Goal: Task Accomplishment & Management: Use online tool/utility

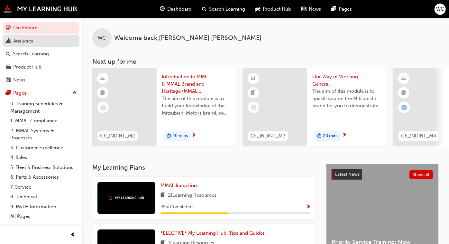
click at [27, 40] on div "Analytics" at bounding box center [23, 40] width 20 height 7
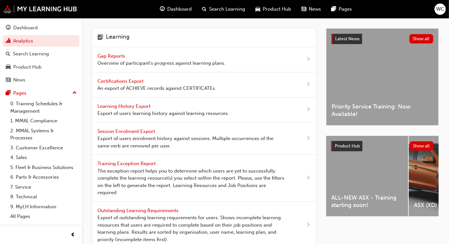
click at [111, 54] on span "Gap Reports" at bounding box center [112, 56] width 29 height 6
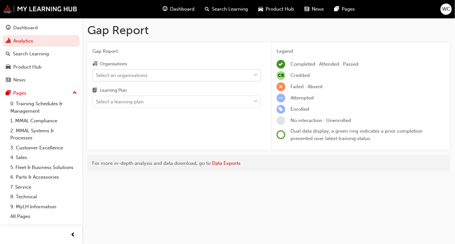
click at [257, 73] on span "down-icon" at bounding box center [255, 75] width 5 height 8
click at [97, 73] on input "Organisations Select an organisations" at bounding box center [96, 74] width 1 height 5
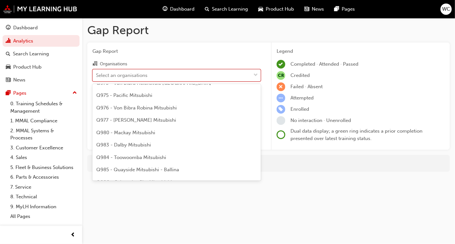
scroll to position [1204, 0]
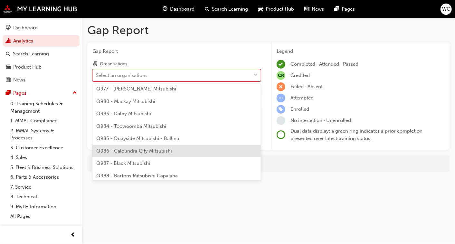
click at [189, 154] on div "Q986 - Caloundra City Mitsubishi" at bounding box center [176, 151] width 168 height 13
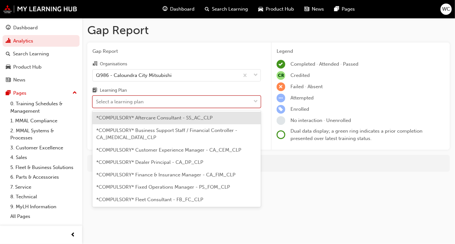
click at [258, 102] on div at bounding box center [256, 102] width 10 height 12
click at [97, 102] on input "Learning Plan option *COMPULSORY* Aftercare Consultant - SS_AC_CLP focused, 1 o…" at bounding box center [96, 101] width 1 height 5
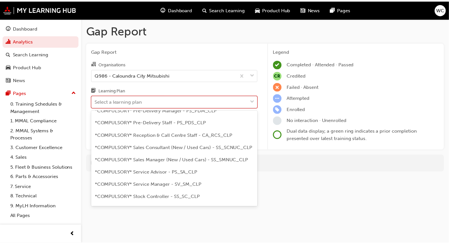
scroll to position [187, 0]
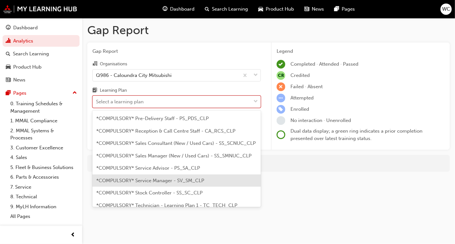
click at [193, 181] on span "*COMPULSORY* Service Manager - SV_SM_CLP" at bounding box center [150, 181] width 108 height 6
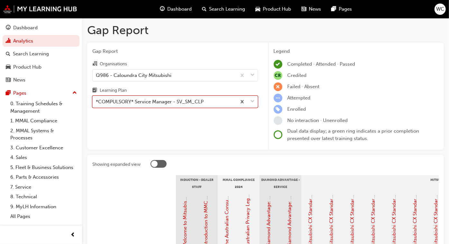
click at [253, 102] on span "down-icon" at bounding box center [253, 102] width 5 height 8
click at [97, 102] on input "Learning Plan option *COMPULSORY* Service Manager - SV_SM_CLP, selected. 0 resu…" at bounding box center [96, 101] width 1 height 5
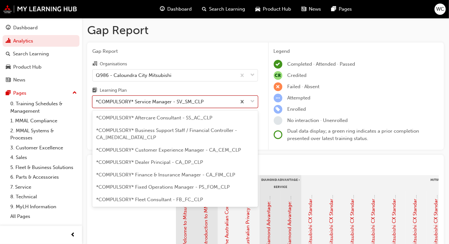
scroll to position [178, 0]
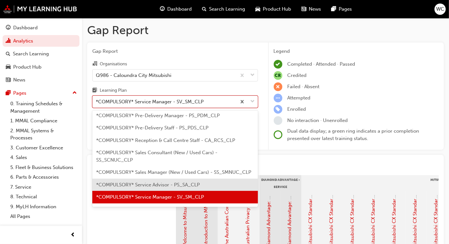
click at [196, 183] on span "*COMPULSORY* Service Advisor - PS_SA_CLP" at bounding box center [148, 185] width 104 height 6
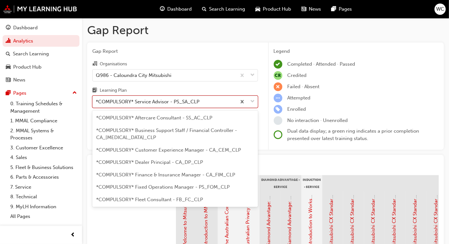
click at [252, 100] on span "down-icon" at bounding box center [253, 102] width 5 height 8
click at [97, 100] on input "Learning Plan option *COMPULSORY* Service Advisor - PS_SA_CLP, selected. option…" at bounding box center [96, 101] width 1 height 5
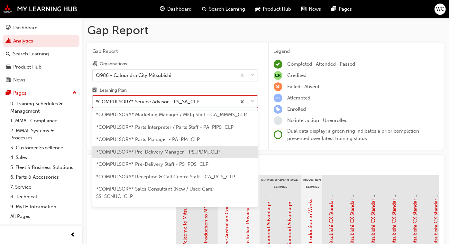
scroll to position [137, 0]
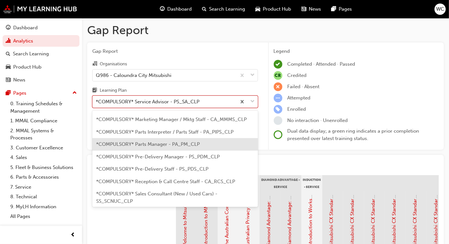
click at [224, 138] on div "*COMPULSORY* Parts Manager - PA_PM_CLP" at bounding box center [175, 144] width 166 height 13
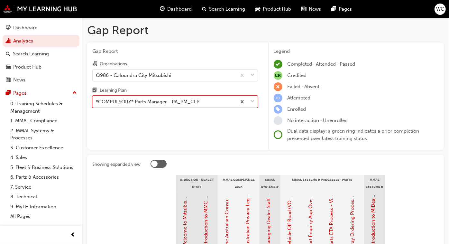
click at [254, 99] on span "down-icon" at bounding box center [253, 102] width 5 height 8
click at [97, 99] on input "Learning Plan option *COMPULSORY* Parts Manager - PA_PM_CLP, selected. 0 result…" at bounding box center [96, 101] width 1 height 5
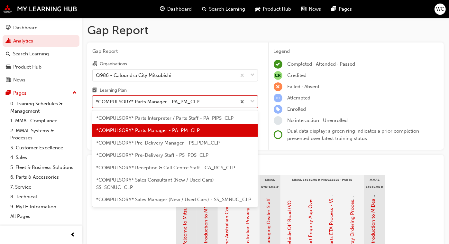
scroll to position [154, 0]
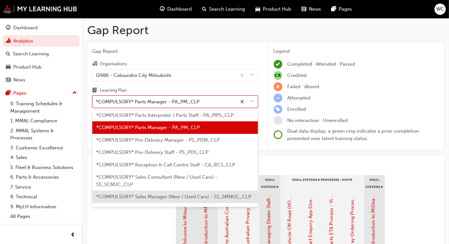
click at [197, 194] on span "*COMPULSORY* Sales Manager (New / Used Cars) - SS_SMNUC_CLP" at bounding box center [173, 197] width 155 height 6
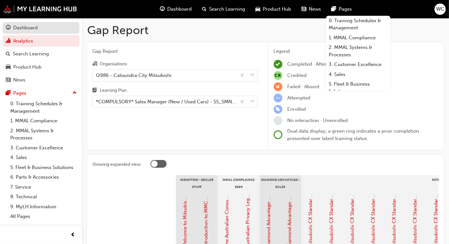
click at [26, 28] on div "Dashboard" at bounding box center [25, 27] width 24 height 7
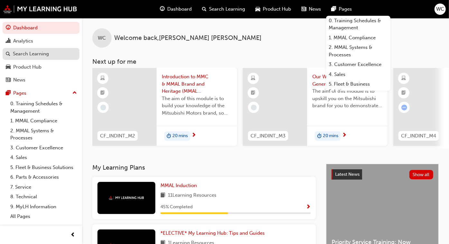
click at [43, 54] on div "Search Learning" at bounding box center [31, 53] width 36 height 7
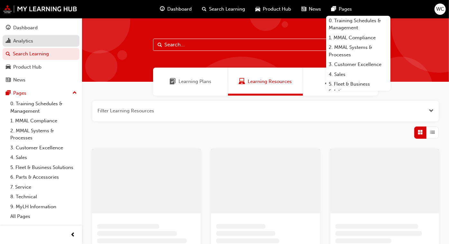
click at [22, 41] on div "Analytics" at bounding box center [23, 40] width 20 height 7
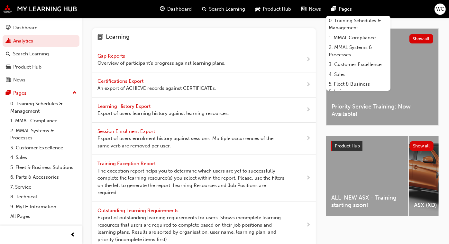
click at [113, 55] on span "Gap Reports" at bounding box center [112, 56] width 29 height 6
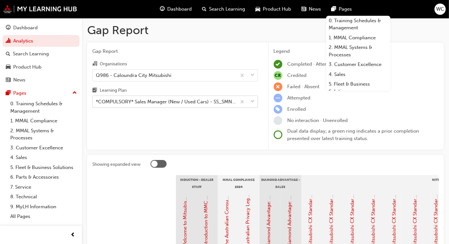
click at [252, 101] on span "down-icon" at bounding box center [253, 102] width 5 height 8
click at [97, 101] on input "Learning Plan *COMPULSORY* Sales Manager (New / Used Cars) - SS_SMNUC_CLP" at bounding box center [96, 101] width 1 height 5
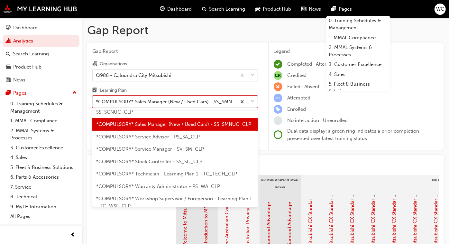
scroll to position [231, 0]
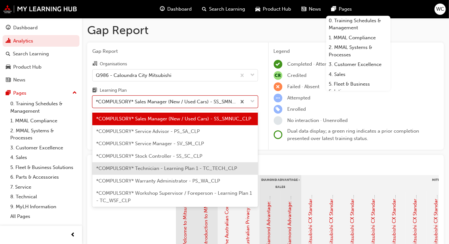
click at [222, 167] on span "*COMPULSORY* Technician - Learning Plan 1 - TC_TECH_CLP" at bounding box center [166, 168] width 141 height 6
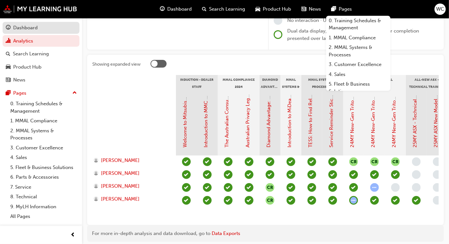
click at [29, 29] on div "Dashboard" at bounding box center [25, 27] width 24 height 7
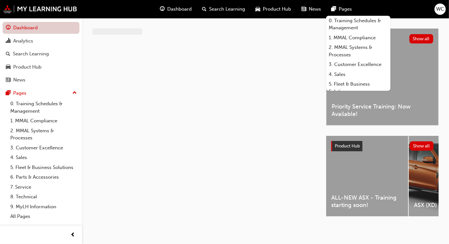
scroll to position [100, 0]
